Goal: Information Seeking & Learning: Learn about a topic

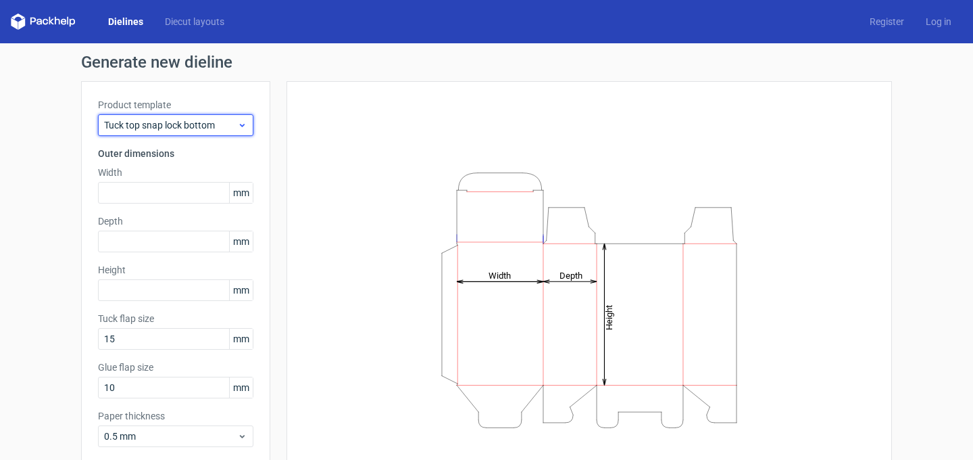
click at [207, 130] on span "Tuck top snap lock bottom" at bounding box center [170, 125] width 133 height 14
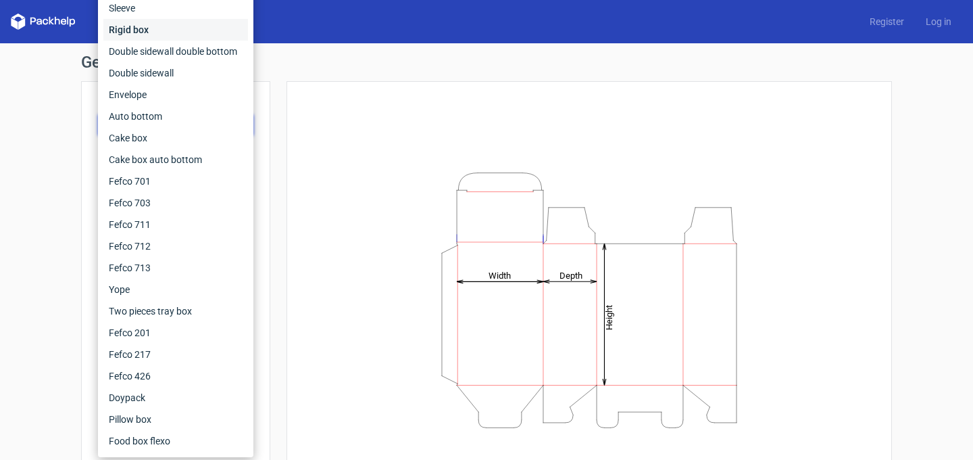
click at [180, 34] on div "Rigid box" at bounding box center [175, 30] width 145 height 22
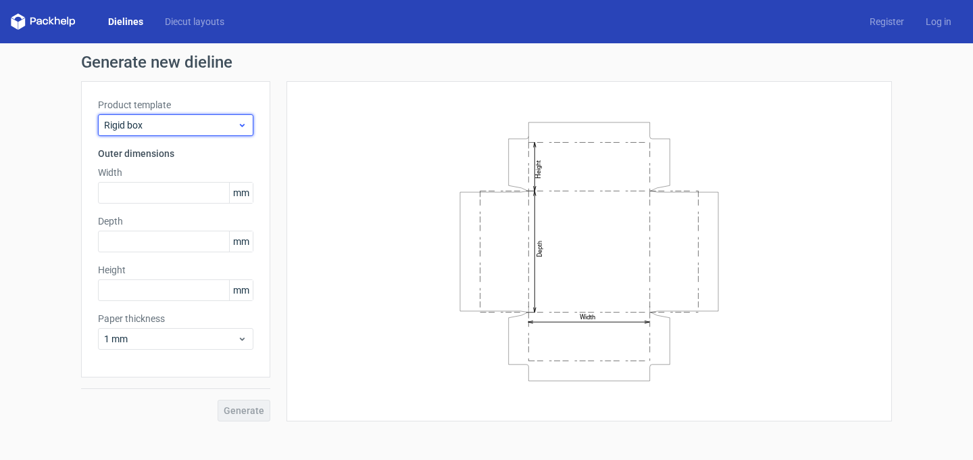
click at [178, 123] on span "Rigid box" at bounding box center [170, 125] width 133 height 14
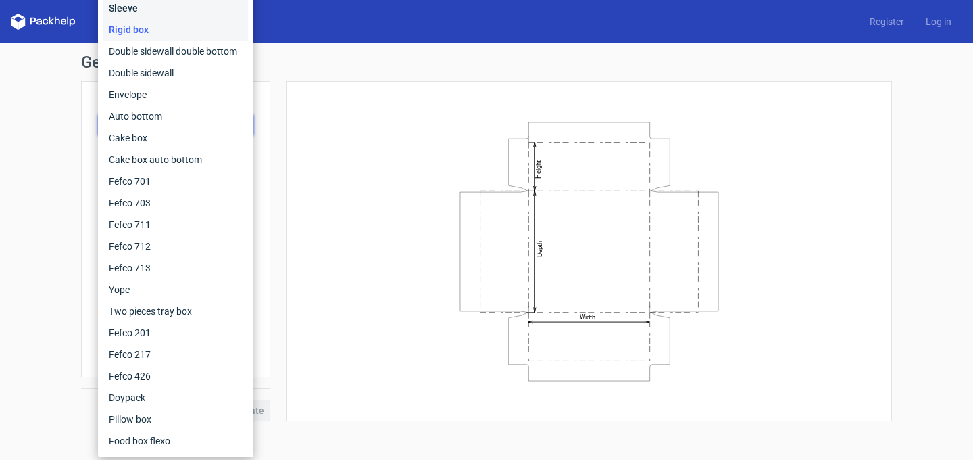
click at [163, 11] on div "Sleeve" at bounding box center [175, 8] width 145 height 22
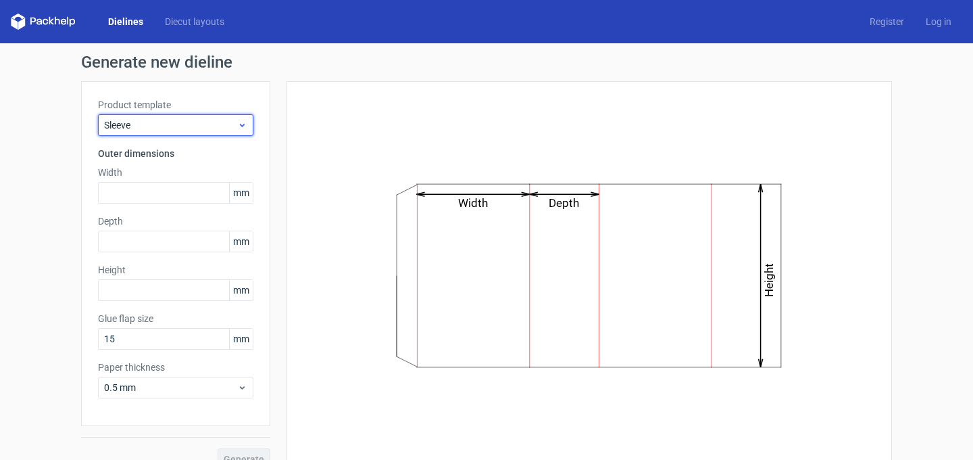
click at [158, 125] on span "Sleeve" at bounding box center [170, 125] width 133 height 14
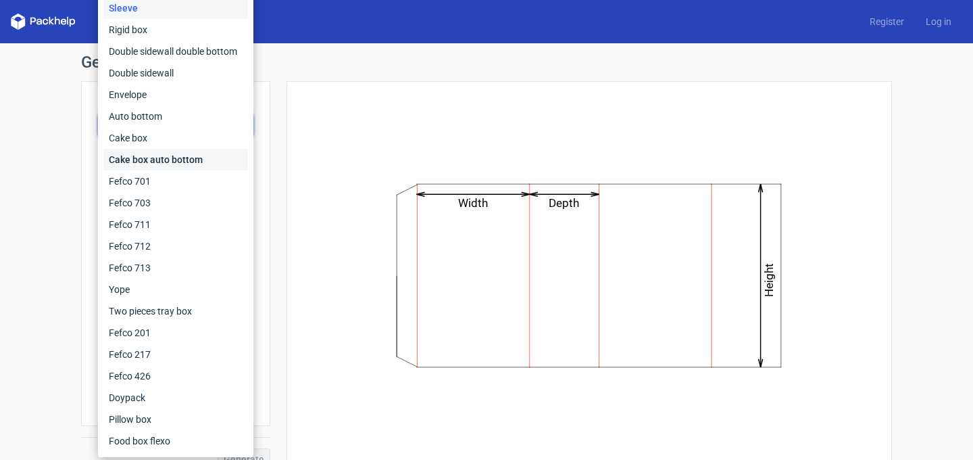
click at [160, 159] on div "Cake box auto bottom" at bounding box center [175, 160] width 145 height 22
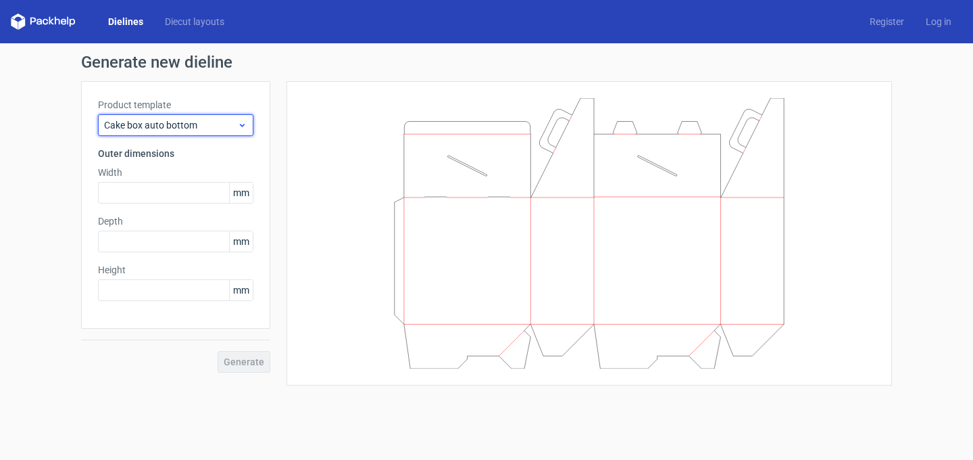
click at [176, 131] on span "Cake box auto bottom" at bounding box center [170, 125] width 133 height 14
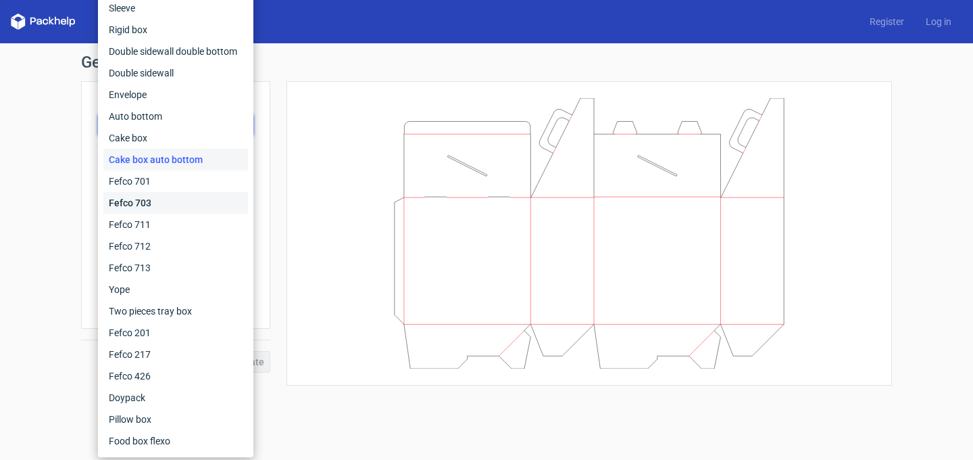
click at [166, 201] on div "Fefco 703" at bounding box center [175, 203] width 145 height 22
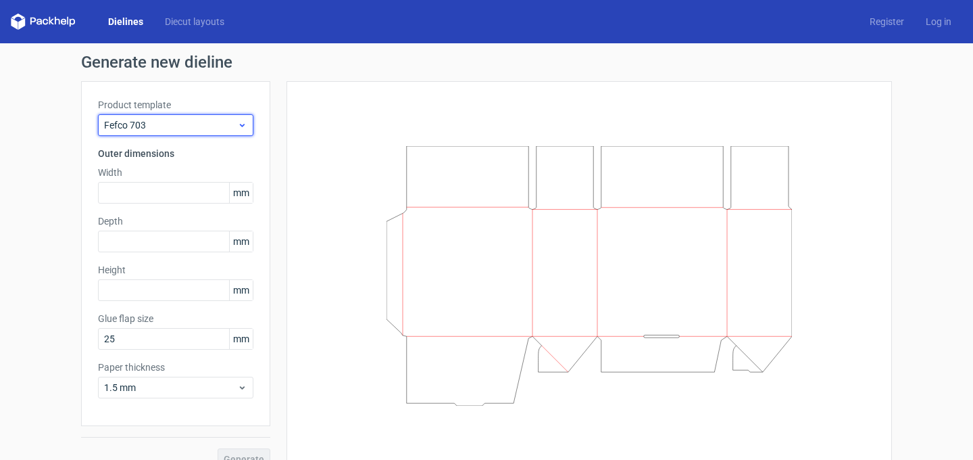
click at [185, 127] on span "Fefco 703" at bounding box center [170, 125] width 133 height 14
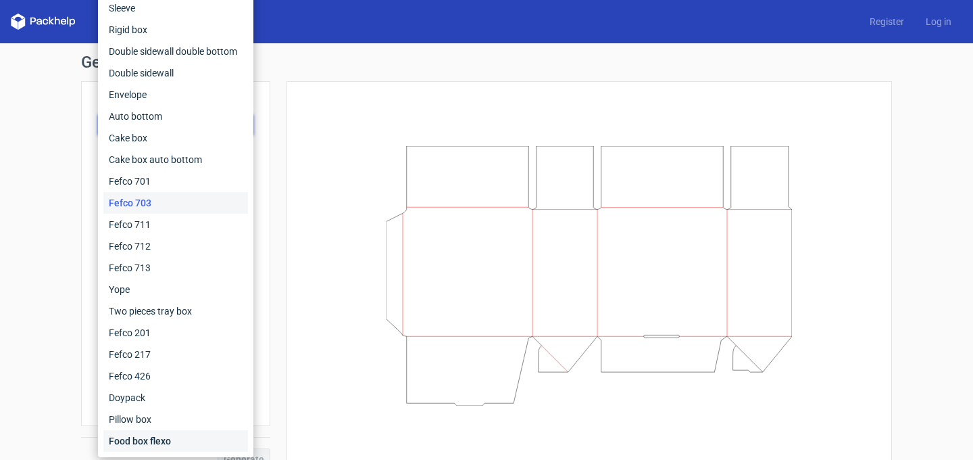
click at [163, 432] on div "Food box flexo" at bounding box center [175, 441] width 145 height 22
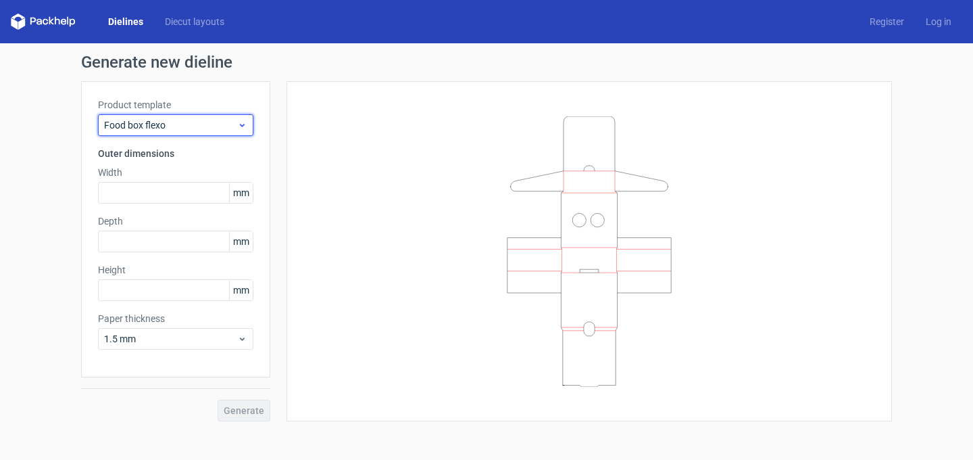
click at [189, 126] on span "Food box flexo" at bounding box center [170, 125] width 133 height 14
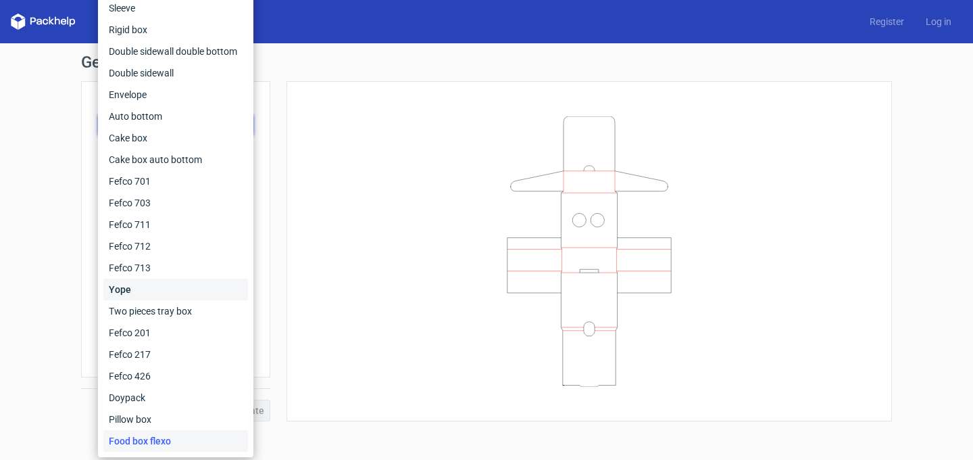
click at [163, 284] on div "Yope" at bounding box center [175, 289] width 145 height 22
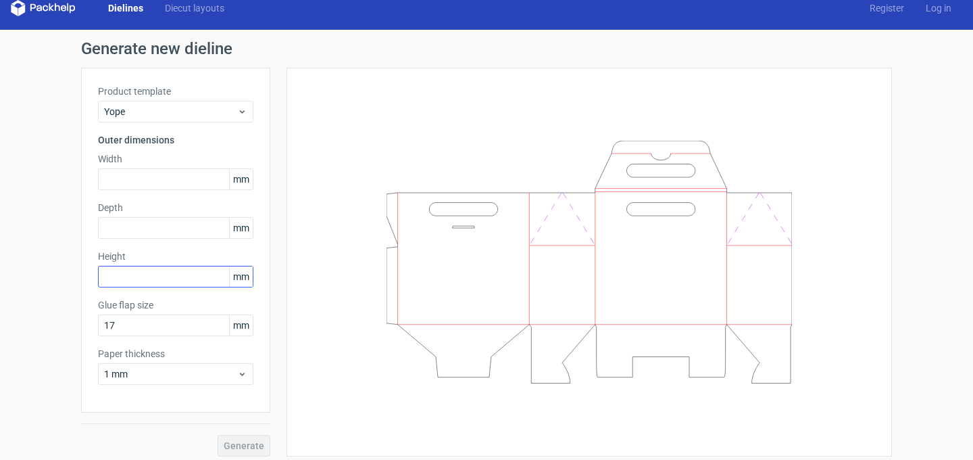
scroll to position [21, 0]
